Goal: Complete application form

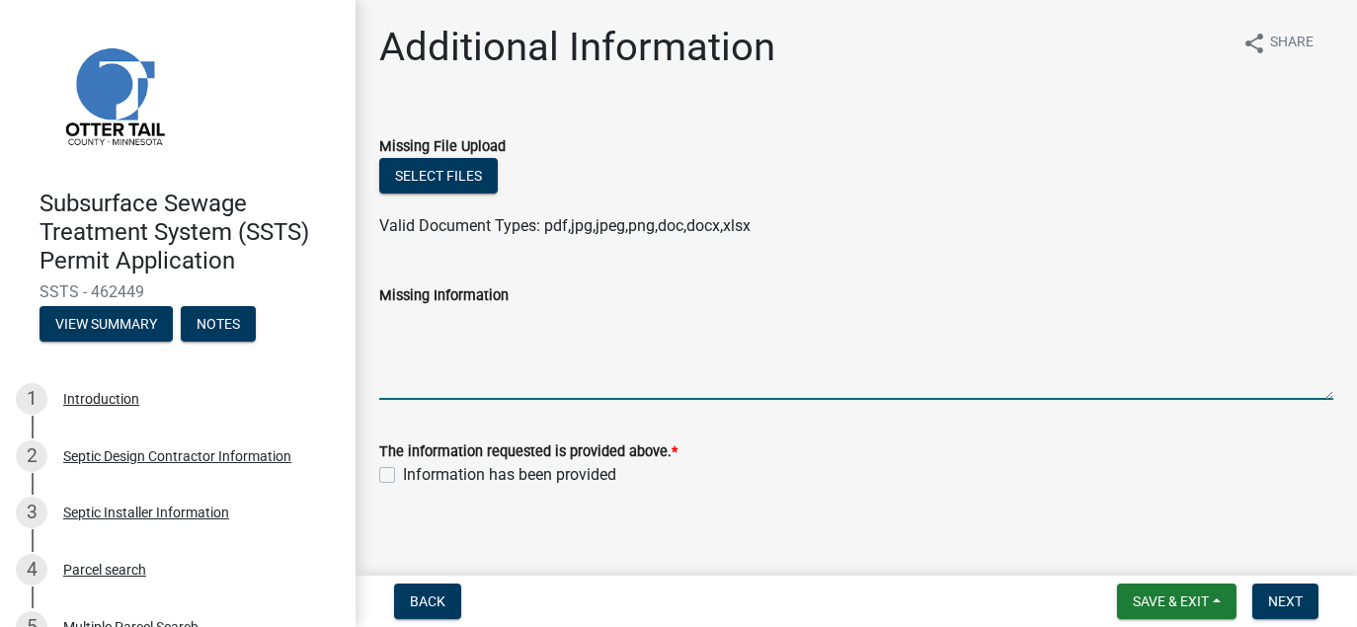
click at [492, 322] on textarea "Missing Information" at bounding box center [856, 353] width 954 height 93
type textarea "Seasonal Dwelling"
click at [403, 477] on label "Information has been provided" at bounding box center [509, 475] width 213 height 24
click at [403, 476] on input "Information has been provided" at bounding box center [409, 469] width 13 height 13
checkbox input "true"
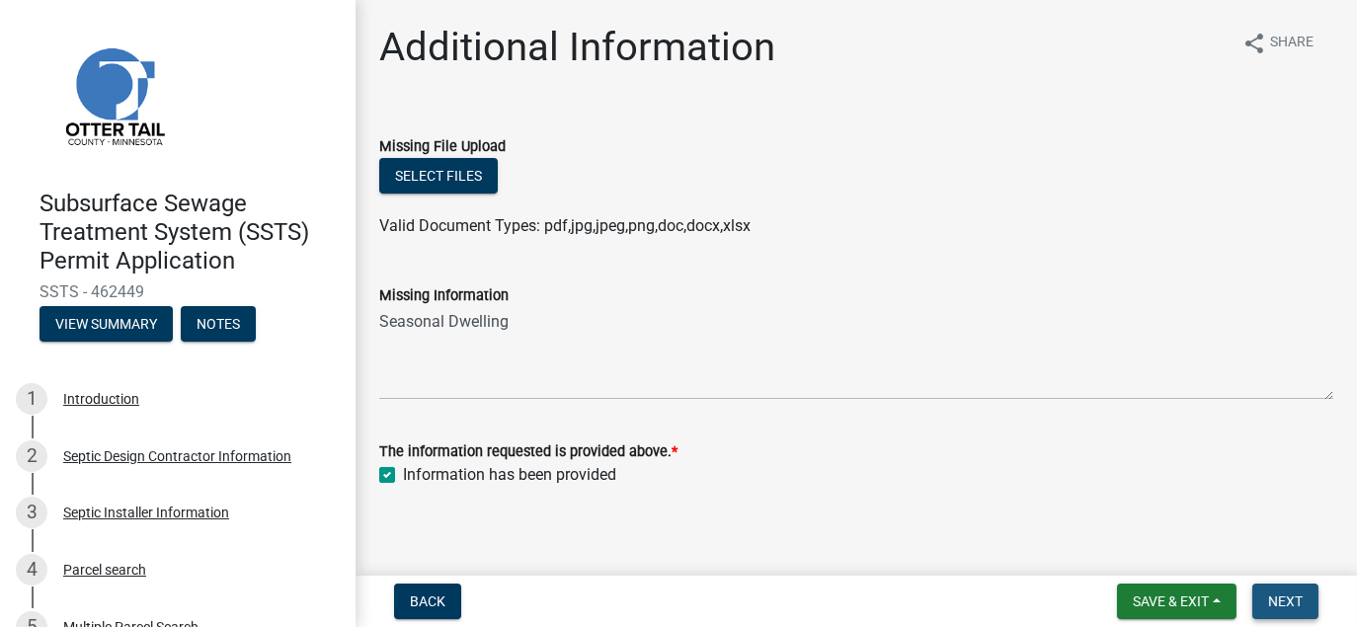
click at [1300, 608] on span "Next" at bounding box center [1285, 602] width 35 height 16
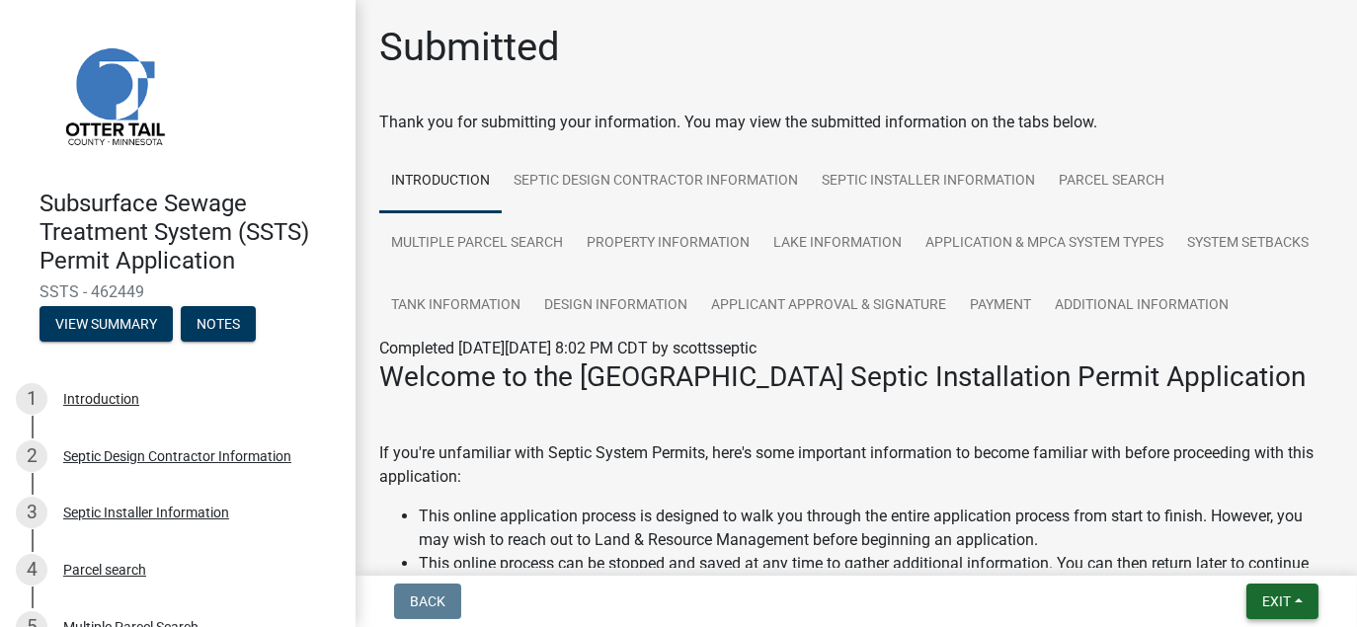
click at [1281, 606] on span "Exit" at bounding box center [1276, 602] width 29 height 16
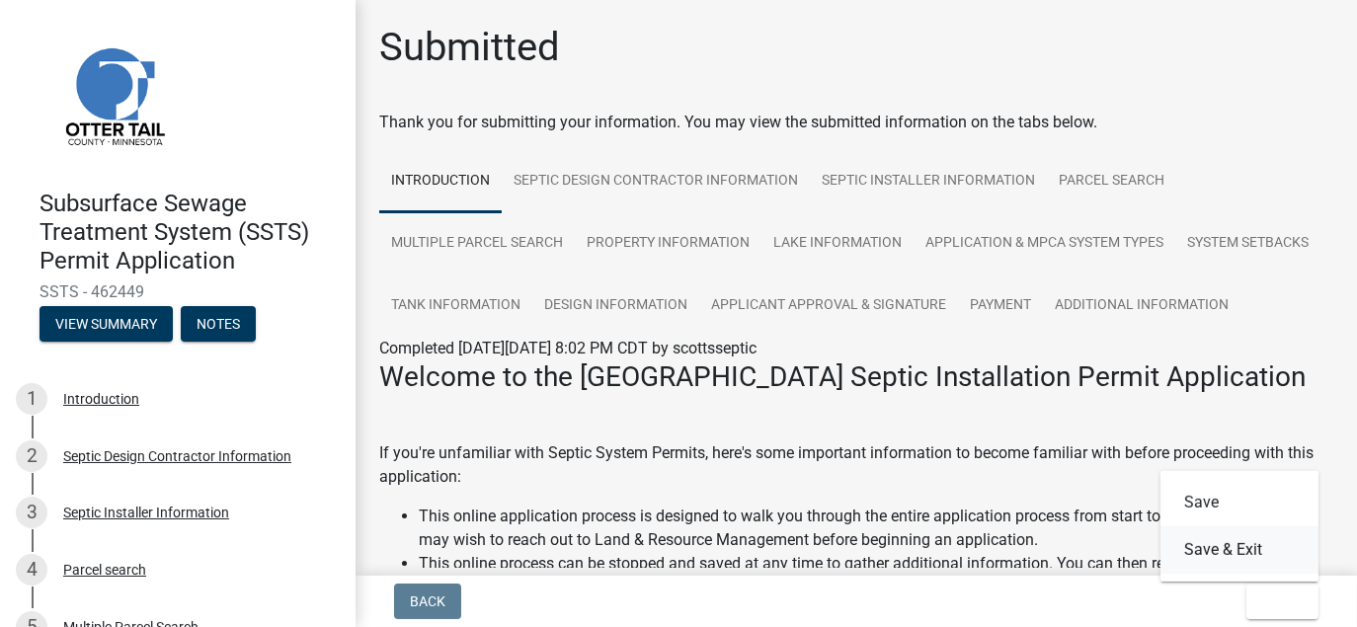
click at [1233, 553] on button "Save & Exit" at bounding box center [1240, 550] width 158 height 47
